Goal: Book appointment/travel/reservation

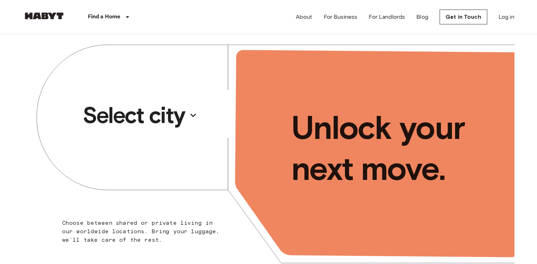
click at [180, 114] on p "Select city" at bounding box center [134, 115] width 102 height 28
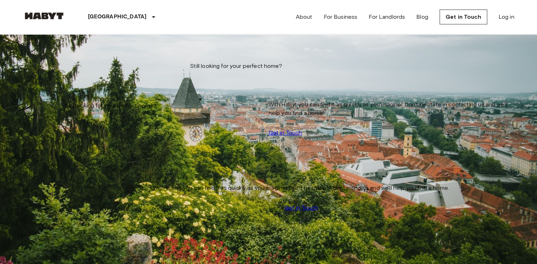
scroll to position [622, 0]
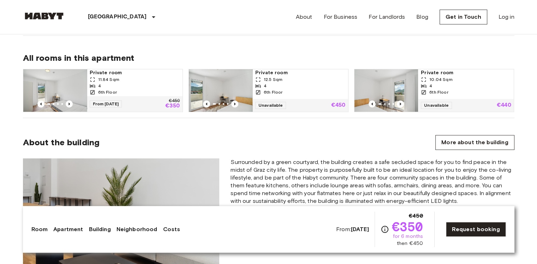
scroll to position [499, 0]
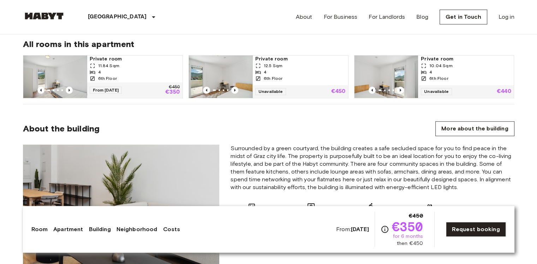
click at [109, 71] on div "4" at bounding box center [135, 72] width 90 height 6
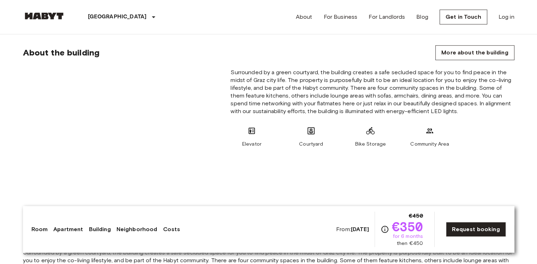
scroll to position [581, 0]
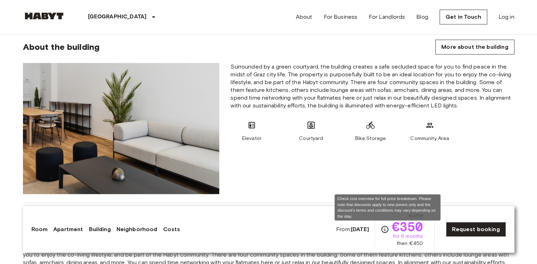
click at [388, 230] on icon "Check cost overview for full price breakdown. Please note that discounts apply …" at bounding box center [384, 229] width 8 height 8
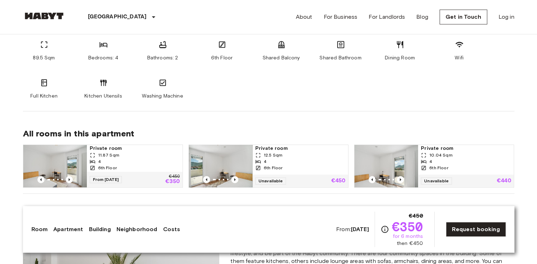
scroll to position [409, 0]
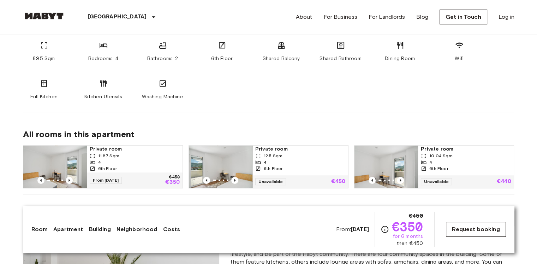
click at [476, 231] on link "Request booking" at bounding box center [476, 229] width 60 height 15
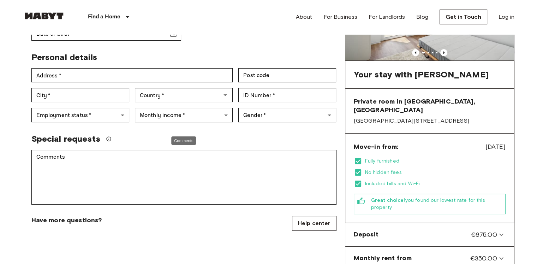
scroll to position [117, 0]
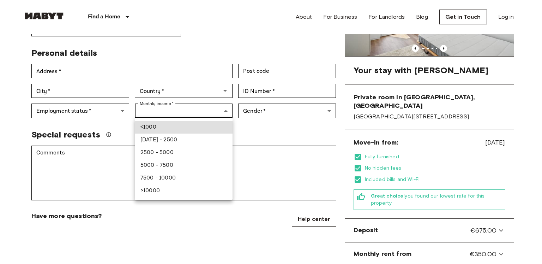
click at [166, 110] on div at bounding box center [271, 132] width 542 height 264
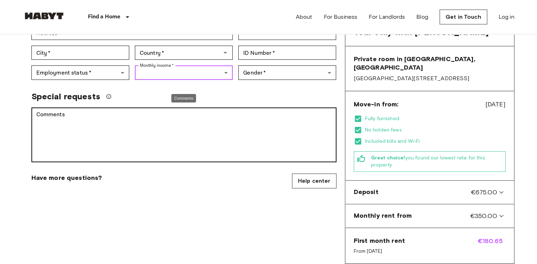
scroll to position [155, 0]
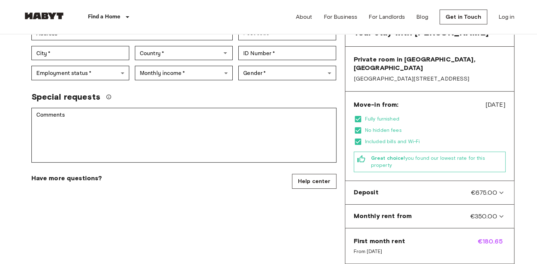
drag, startPoint x: 479, startPoint y: 98, endPoint x: 497, endPoint y: 101, distance: 17.8
click at [497, 101] on div "Move-in from: Oct 16, 2025 Fully furnished No hidden fees Included bills and Wi…" at bounding box center [429, 135] width 169 height 89
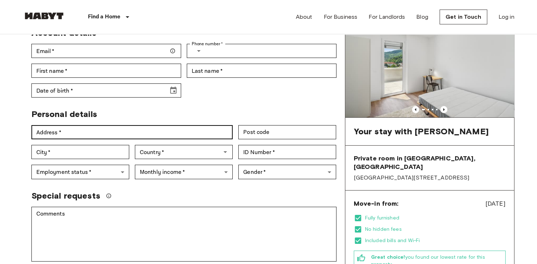
scroll to position [0, 0]
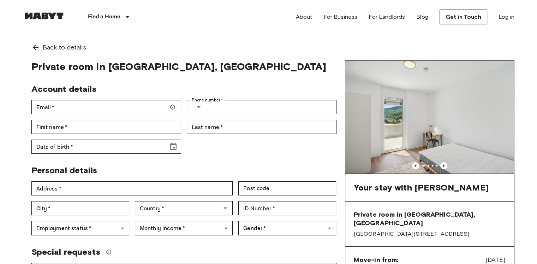
click at [47, 47] on span "Back to details" at bounding box center [64, 47] width 43 height 9
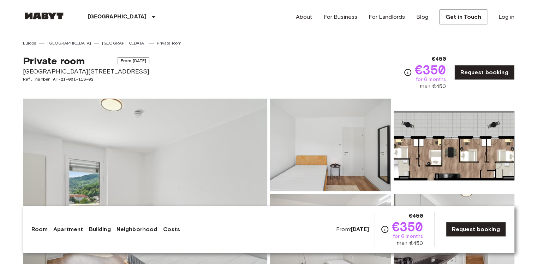
click at [117, 61] on span "From Oct 16 2025" at bounding box center [133, 60] width 32 height 7
click at [102, 41] on link "[GEOGRAPHIC_DATA]" at bounding box center [124, 43] width 44 height 6
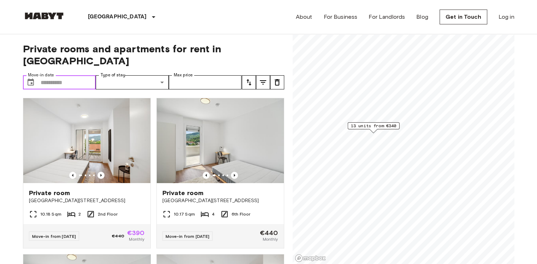
click at [84, 75] on input "Move-in date" at bounding box center [68, 82] width 55 height 14
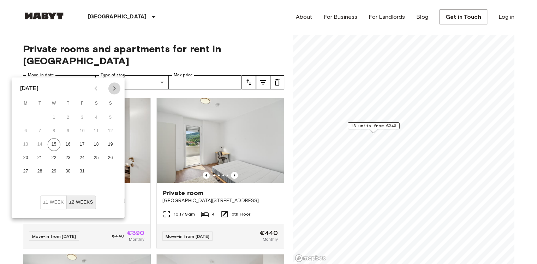
click at [114, 85] on icon "Next month" at bounding box center [114, 88] width 8 height 8
click at [27, 116] on button "1" at bounding box center [25, 117] width 13 height 13
type input "**********"
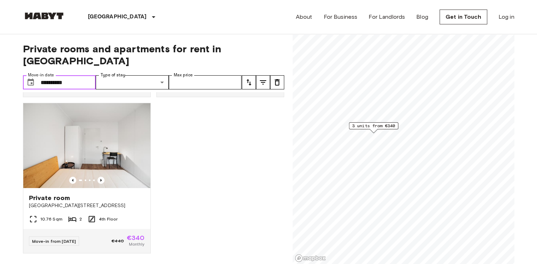
scroll to position [154, 0]
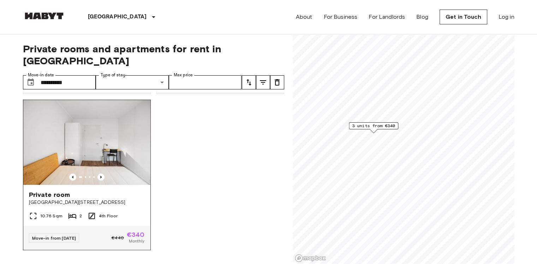
click at [82, 160] on img at bounding box center [86, 142] width 127 height 85
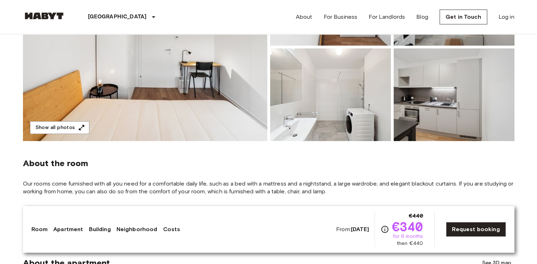
scroll to position [135, 0]
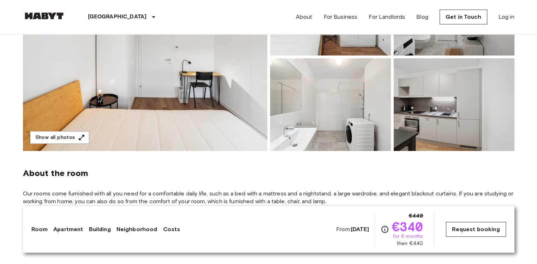
click at [465, 229] on link "Request booking" at bounding box center [476, 229] width 60 height 15
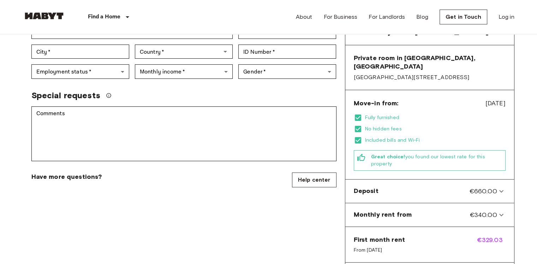
scroll to position [157, 0]
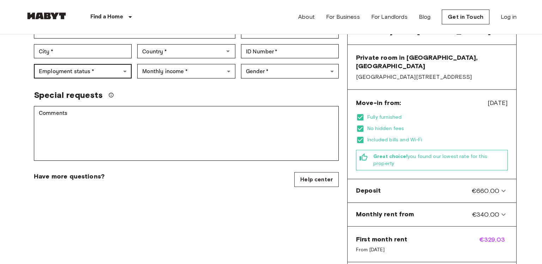
click at [102, 67] on body "Find a Home [GEOGRAPHIC_DATA] [GEOGRAPHIC_DATA] [GEOGRAPHIC_DATA] [GEOGRAPHIC_D…" at bounding box center [271, 256] width 542 height 826
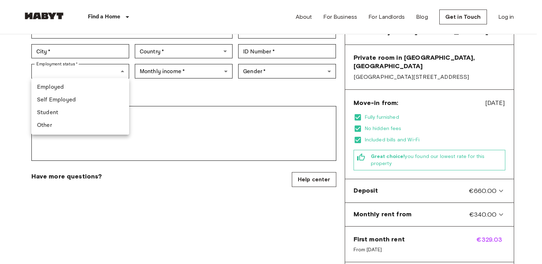
click at [58, 110] on li "Student" at bounding box center [80, 112] width 98 height 13
type input "*******"
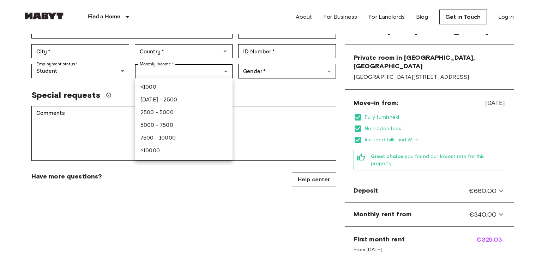
click at [166, 71] on body "Find a Home [GEOGRAPHIC_DATA] [GEOGRAPHIC_DATA] [GEOGRAPHIC_DATA] [GEOGRAPHIC_D…" at bounding box center [271, 256] width 542 height 826
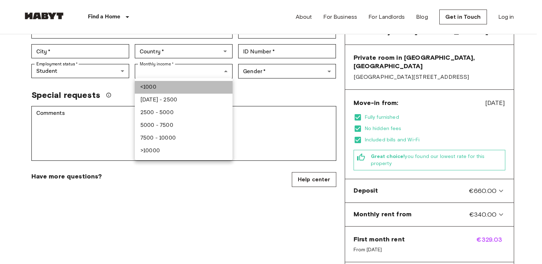
click at [152, 87] on li "<1000" at bounding box center [184, 87] width 98 height 13
type input "******"
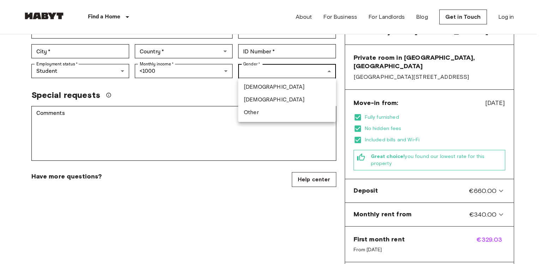
click at [266, 71] on body "Find a Home [GEOGRAPHIC_DATA] [GEOGRAPHIC_DATA] [GEOGRAPHIC_DATA] [GEOGRAPHIC_D…" at bounding box center [271, 256] width 542 height 826
click at [255, 85] on li "[DEMOGRAPHIC_DATA]" at bounding box center [287, 87] width 98 height 13
type input "****"
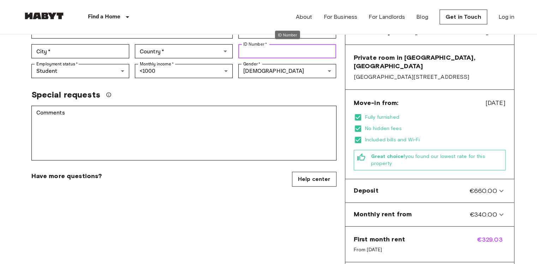
click at [267, 54] on input "ID Number   *" at bounding box center [287, 51] width 98 height 14
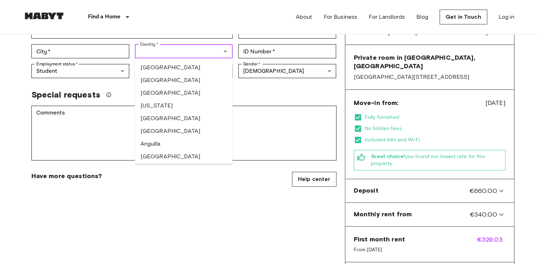
click at [203, 52] on input "Country   *" at bounding box center [178, 51] width 82 height 10
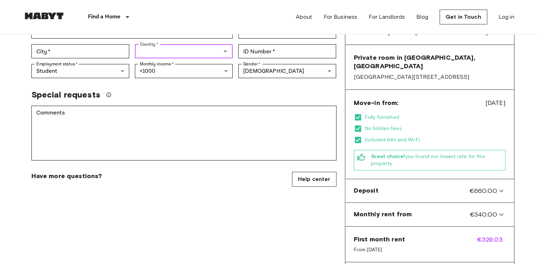
click at [203, 52] on input "Country   *" at bounding box center [178, 51] width 82 height 10
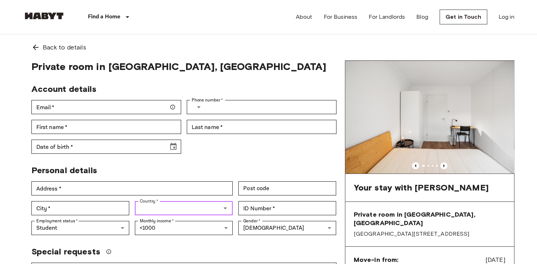
scroll to position [0, 0]
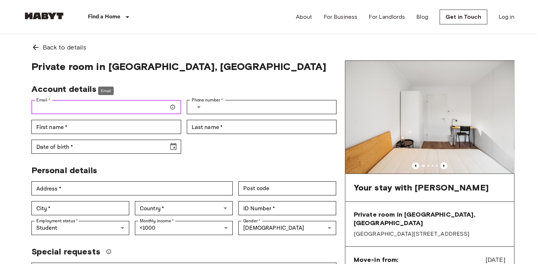
click at [86, 105] on input "Email   *" at bounding box center [106, 107] width 150 height 14
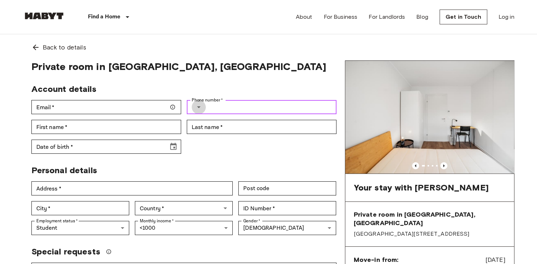
click at [200, 107] on icon "Select country" at bounding box center [198, 107] width 8 height 8
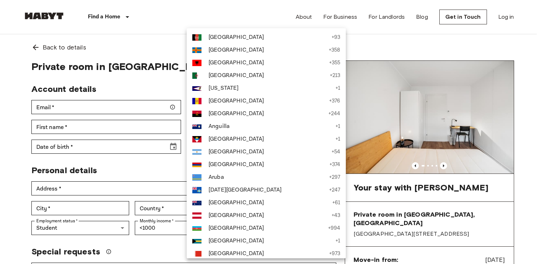
click at [163, 77] on div at bounding box center [271, 132] width 542 height 264
click at [159, 80] on div at bounding box center [271, 132] width 542 height 264
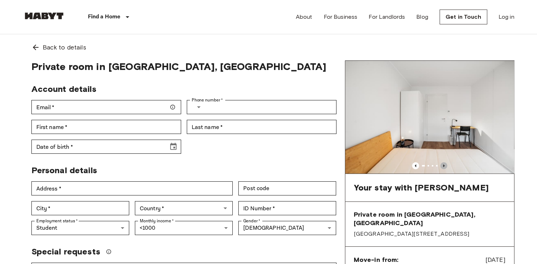
click at [442, 163] on icon "Previous image" at bounding box center [443, 165] width 7 height 7
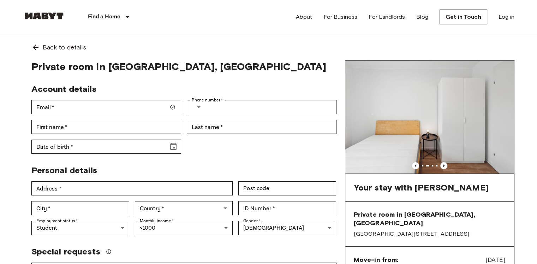
click at [144, 56] on div "Back to details" at bounding box center [268, 47] width 491 height 26
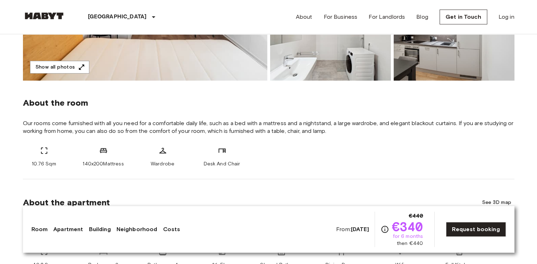
scroll to position [206, 0]
click at [278, 235] on div "Room Apartment Building Neighborhood Costs From: [DATE] €440 €340 for 6 months …" at bounding box center [268, 228] width 474 height 35
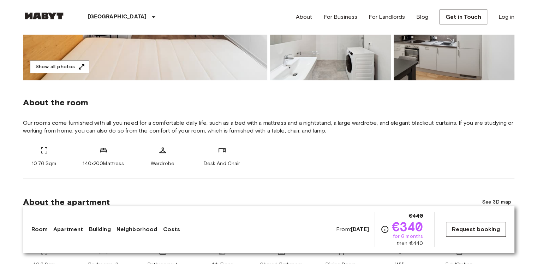
click at [461, 231] on link "Request booking" at bounding box center [476, 229] width 60 height 15
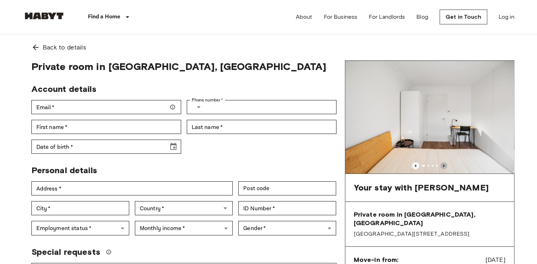
click at [445, 164] on icon "Previous image" at bounding box center [443, 165] width 7 height 7
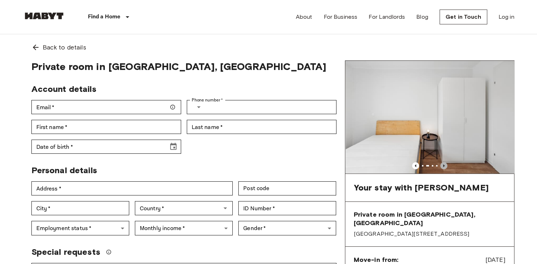
click at [445, 164] on icon "Previous image" at bounding box center [443, 165] width 7 height 7
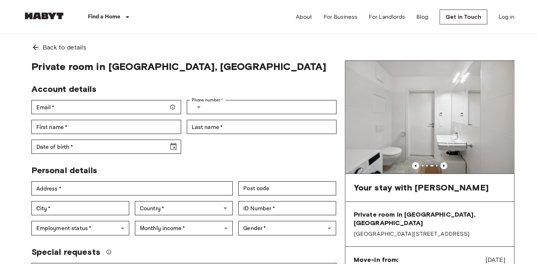
click at [445, 164] on icon "Previous image" at bounding box center [443, 165] width 7 height 7
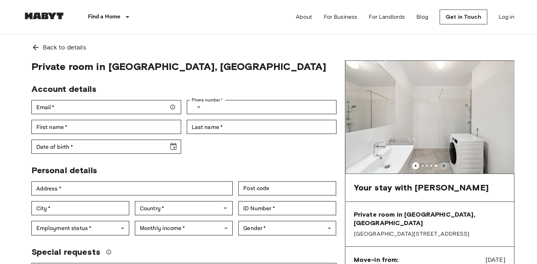
click at [445, 164] on icon "Previous image" at bounding box center [443, 165] width 7 height 7
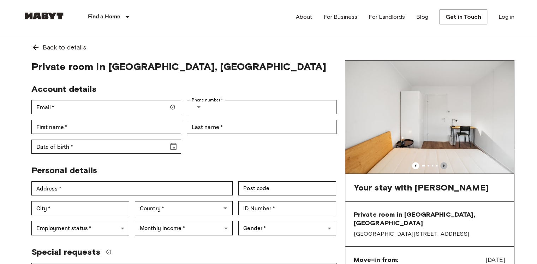
click at [445, 164] on icon "Previous image" at bounding box center [443, 165] width 7 height 7
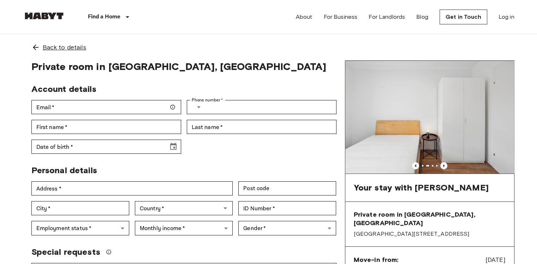
click at [62, 44] on span "Back to details" at bounding box center [64, 47] width 43 height 9
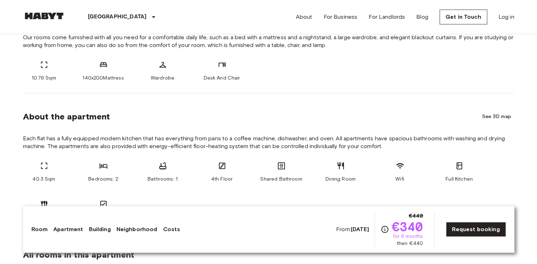
scroll to position [291, 0]
